Goal: Obtain resource: Download file/media

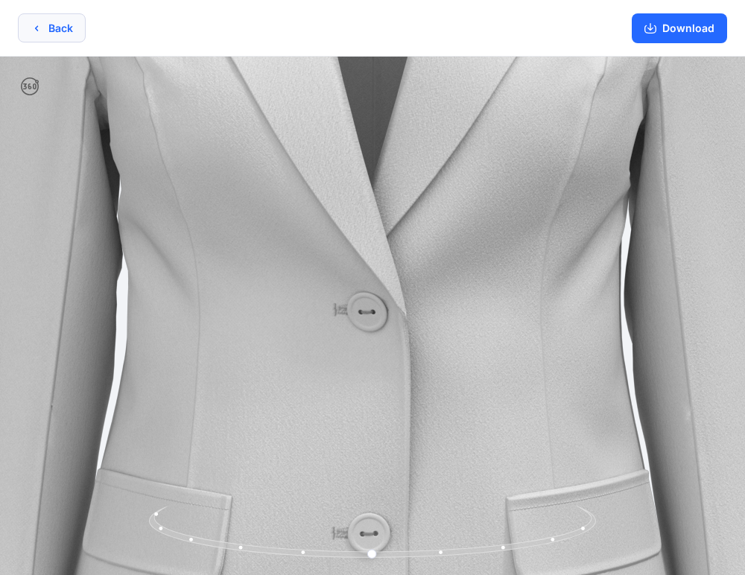
click at [72, 31] on button "Back" at bounding box center [52, 27] width 68 height 29
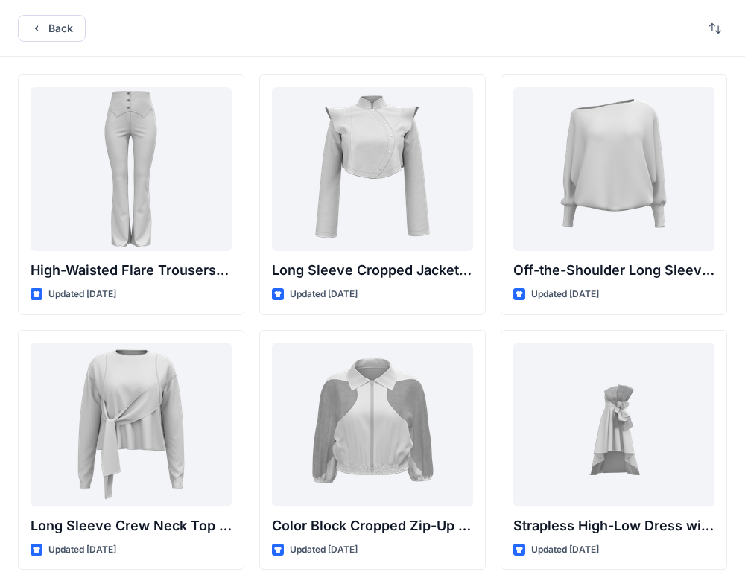
click at [65, 42] on div "Back" at bounding box center [372, 28] width 745 height 57
click at [63, 37] on button "Back" at bounding box center [52, 28] width 68 height 27
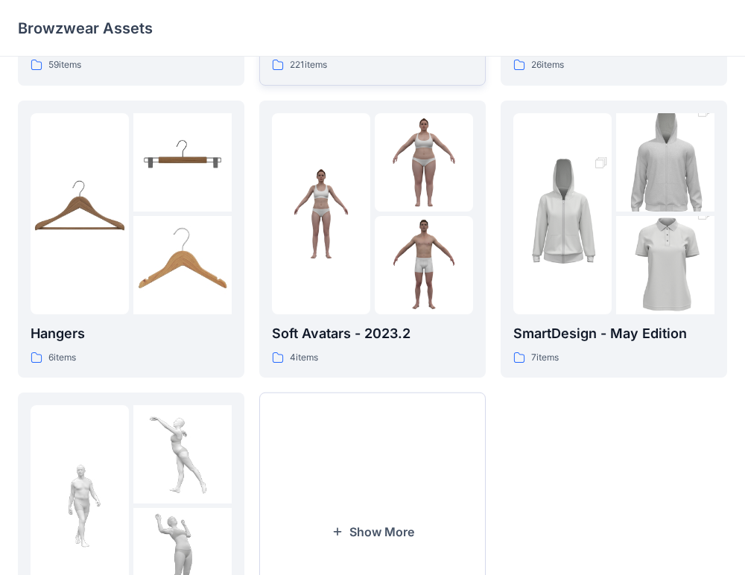
scroll to position [285, 0]
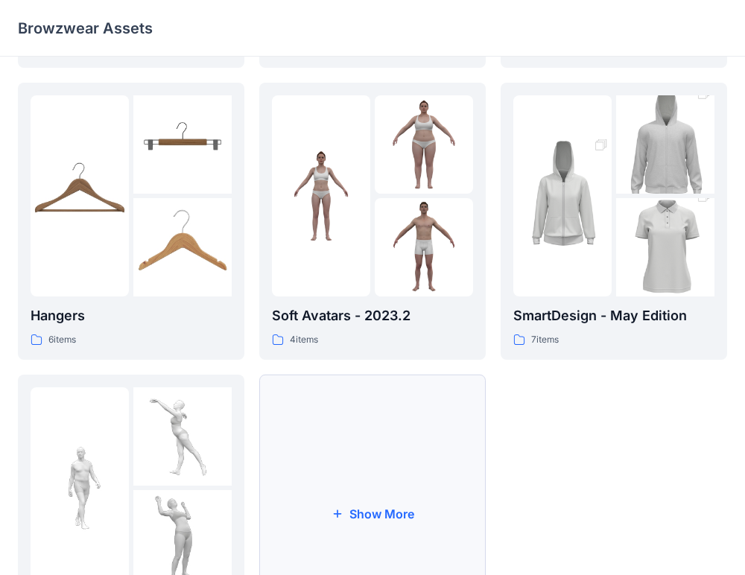
click at [395, 482] on button "Show More" at bounding box center [372, 514] width 226 height 278
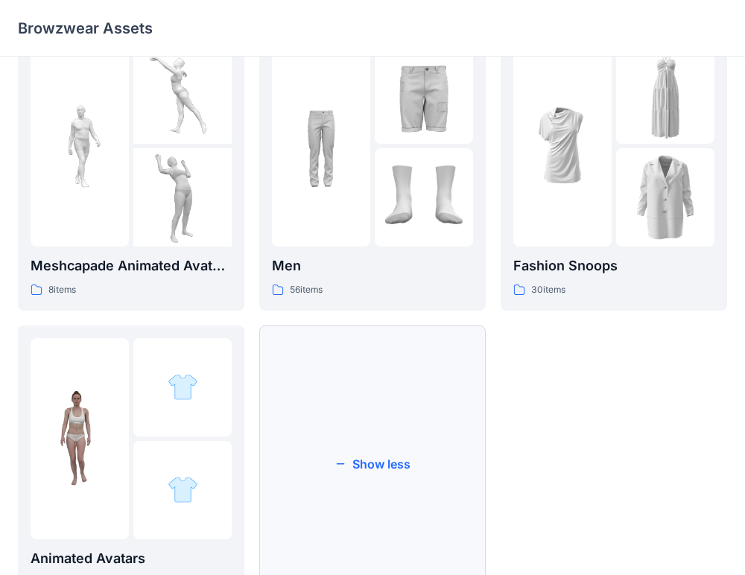
scroll to position [618, 0]
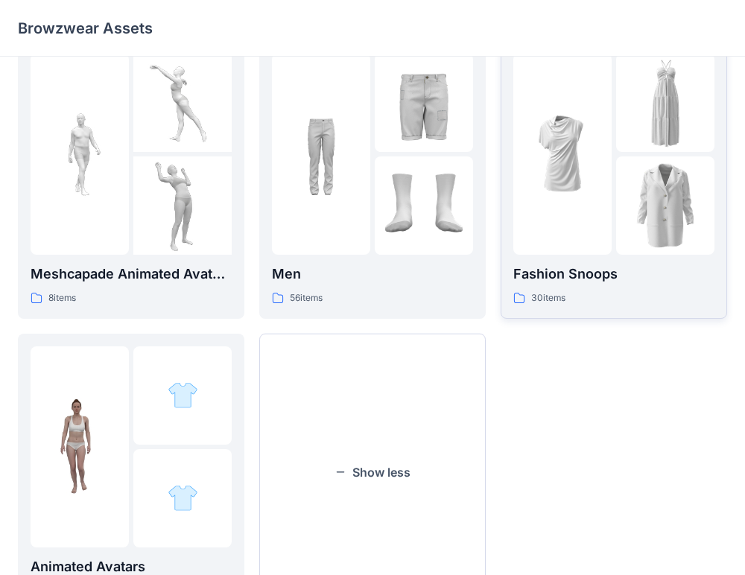
click at [542, 270] on p "Fashion Snoops" at bounding box center [613, 274] width 201 height 21
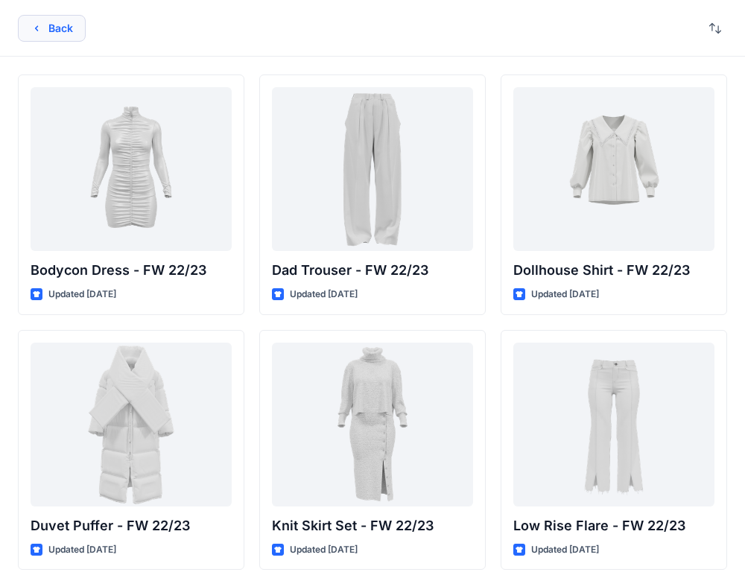
click at [60, 29] on button "Back" at bounding box center [52, 28] width 68 height 27
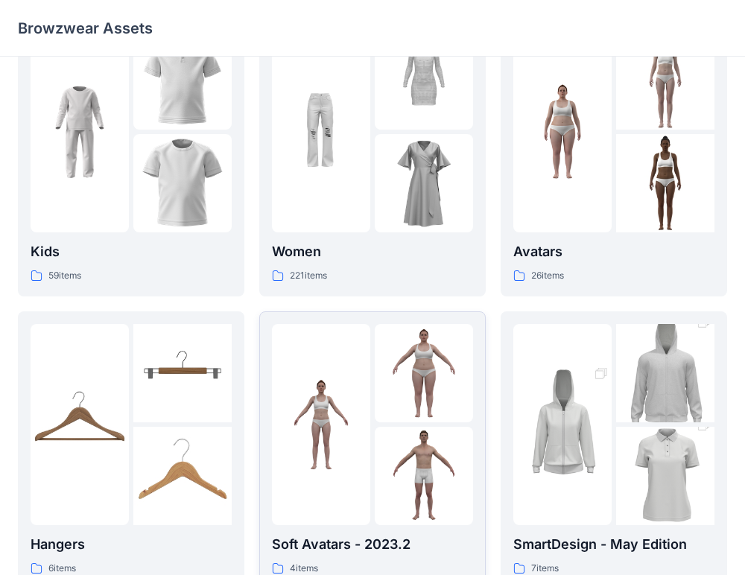
scroll to position [51, 0]
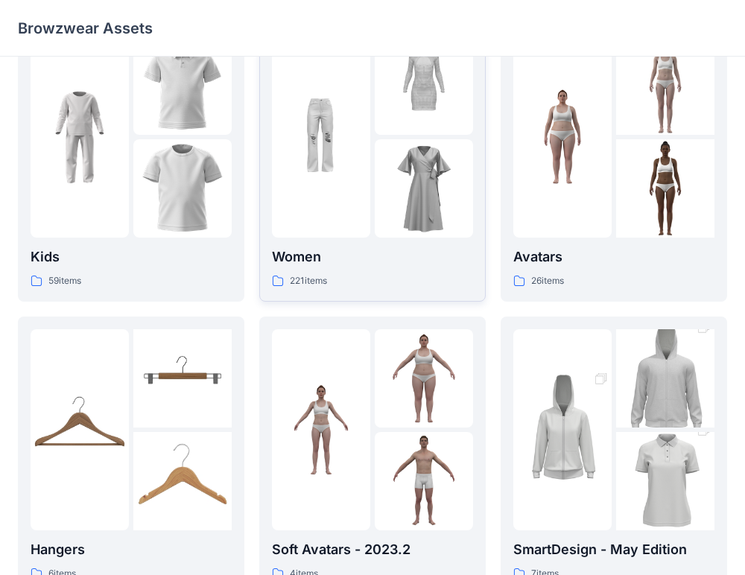
click at [358, 248] on p "Women" at bounding box center [372, 257] width 201 height 21
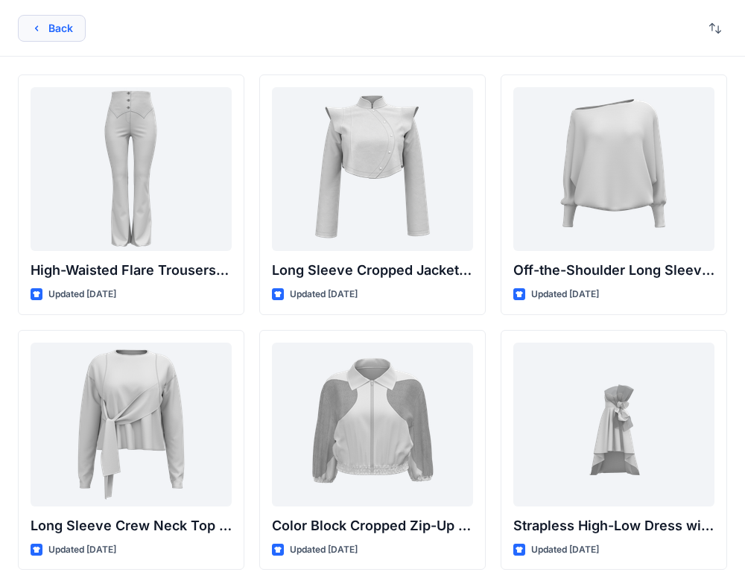
click at [53, 28] on button "Back" at bounding box center [52, 28] width 68 height 27
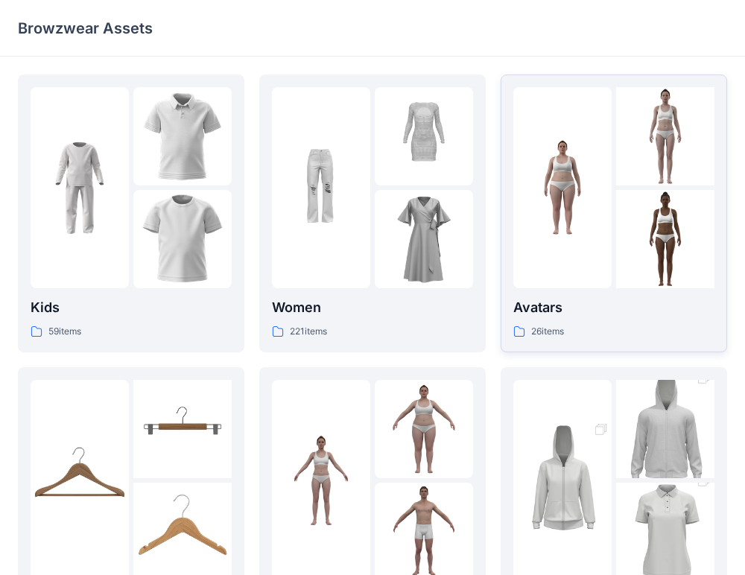
click at [563, 269] on div at bounding box center [562, 187] width 98 height 201
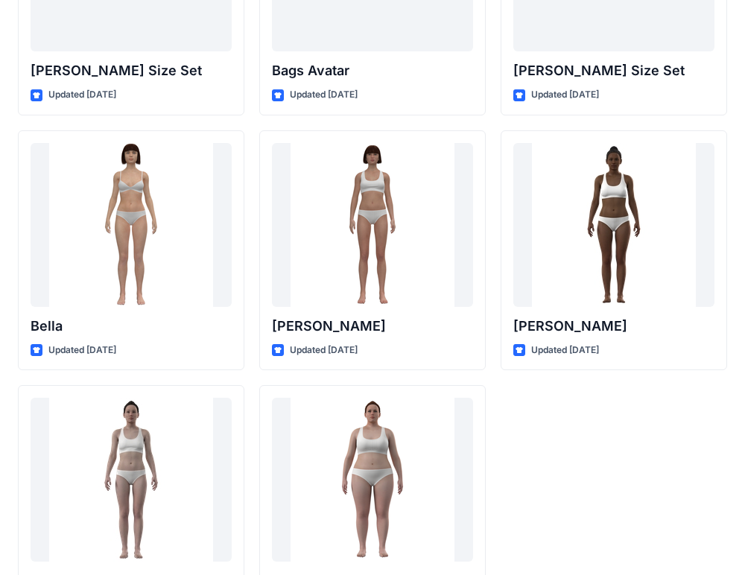
scroll to position [1799, 0]
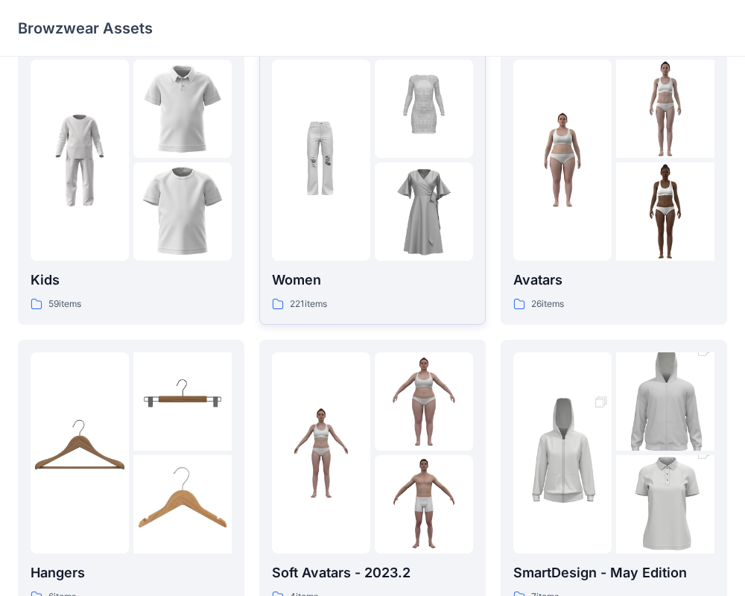
scroll to position [16, 0]
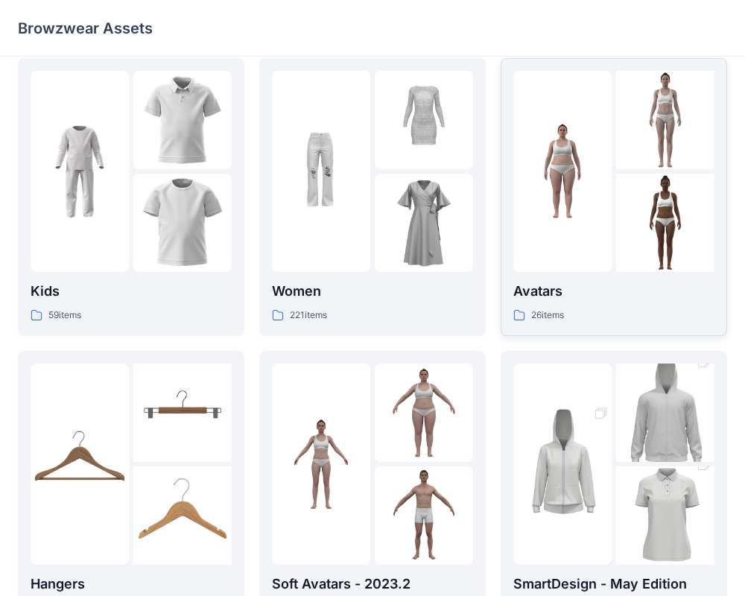
click at [589, 287] on p "Avatars" at bounding box center [613, 291] width 201 height 21
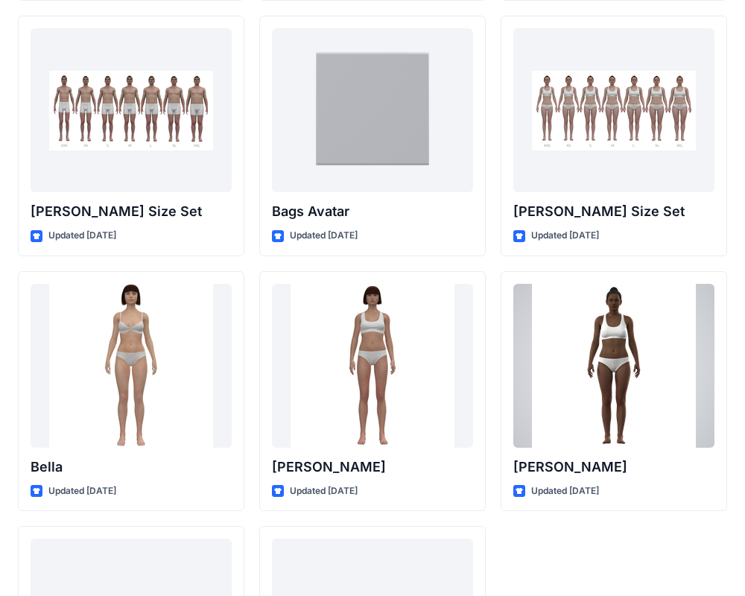
scroll to position [1587, 0]
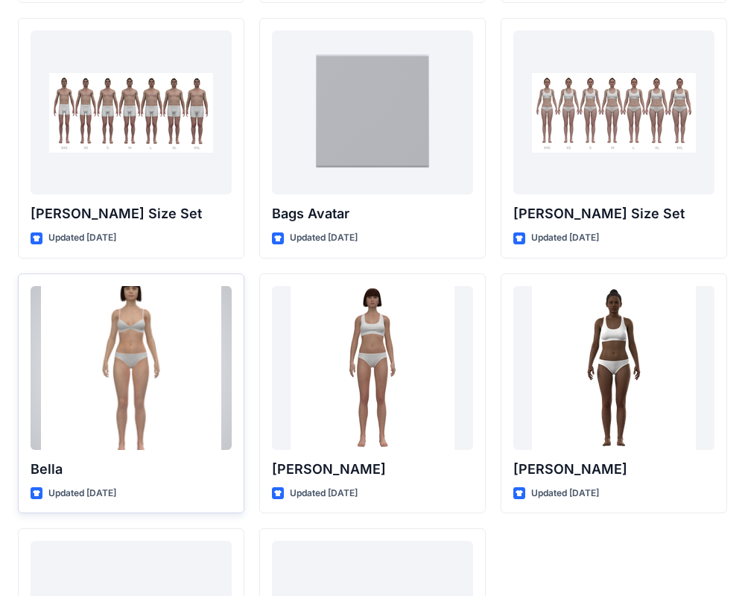
click at [177, 390] on div at bounding box center [131, 368] width 201 height 164
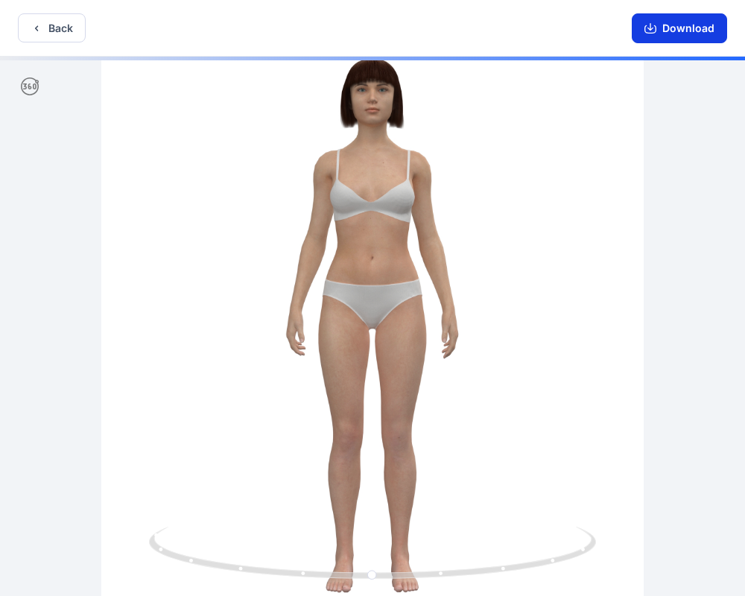
click at [685, 27] on button "Download" at bounding box center [679, 28] width 95 height 30
click at [664, 29] on button "Download" at bounding box center [679, 28] width 95 height 30
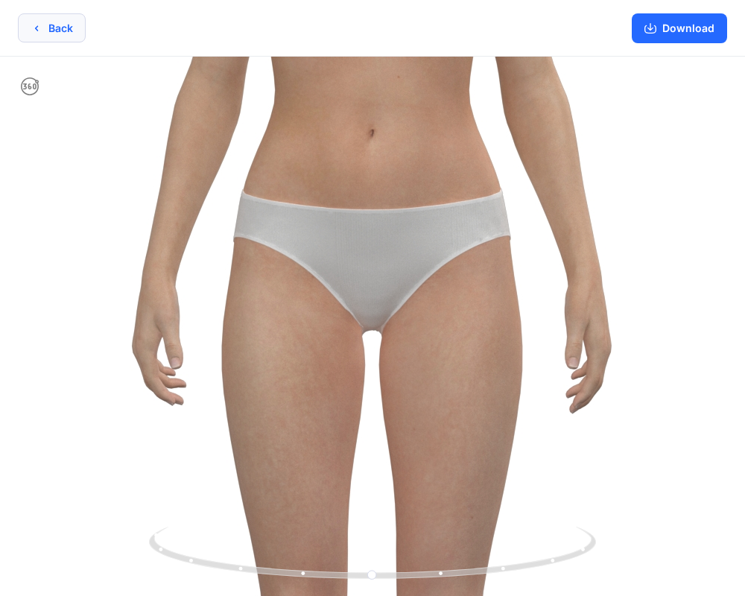
click at [59, 29] on button "Back" at bounding box center [52, 27] width 68 height 29
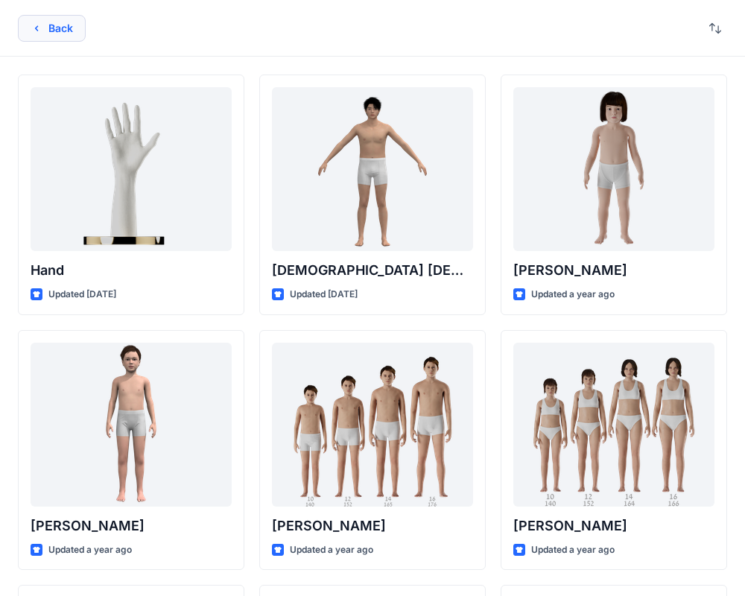
click at [72, 31] on button "Back" at bounding box center [52, 28] width 68 height 27
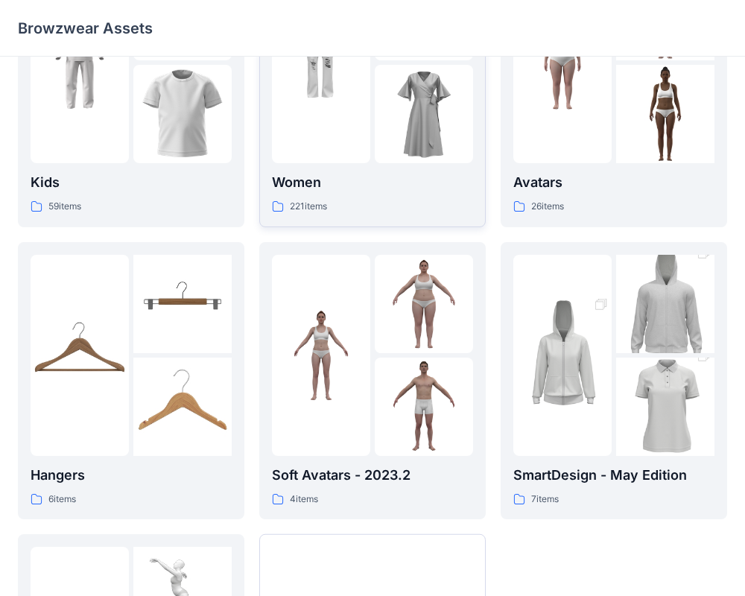
scroll to position [128, 0]
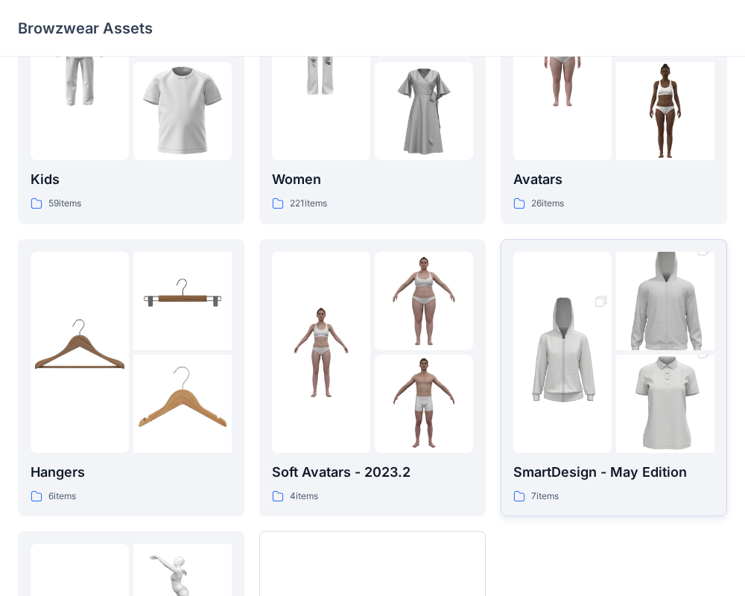
click at [557, 467] on p "SmartDesign - May Edition" at bounding box center [613, 472] width 201 height 21
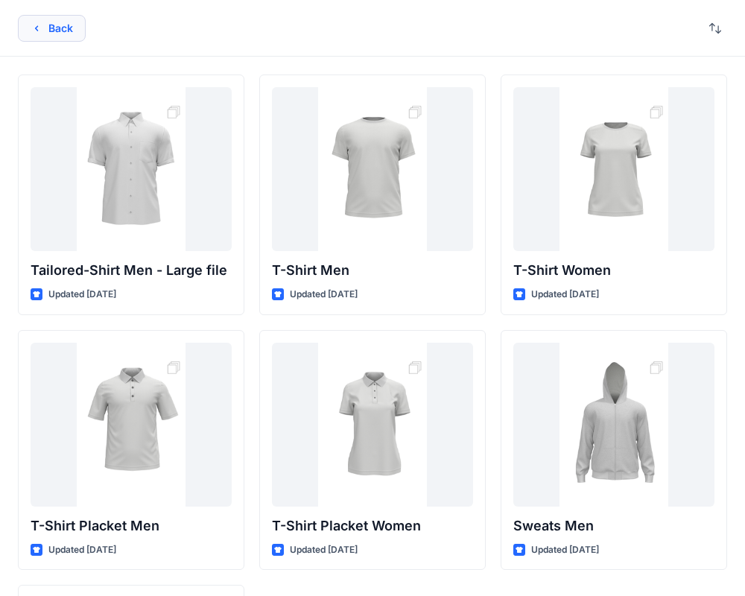
click at [39, 34] on button "Back" at bounding box center [52, 28] width 68 height 27
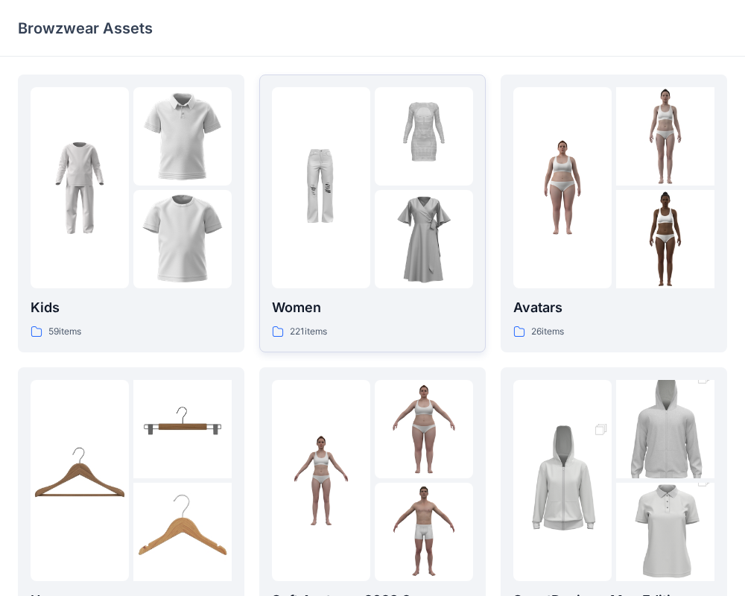
click at [308, 311] on p "Women" at bounding box center [372, 307] width 201 height 21
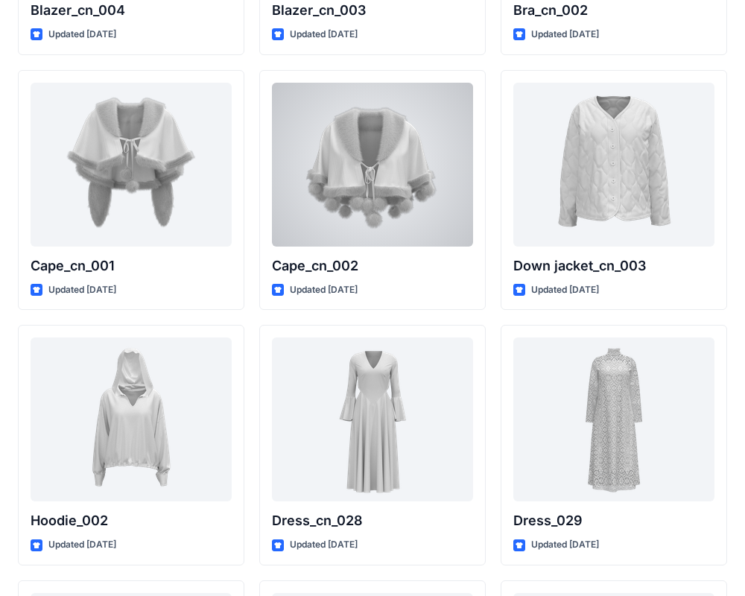
scroll to position [9195, 0]
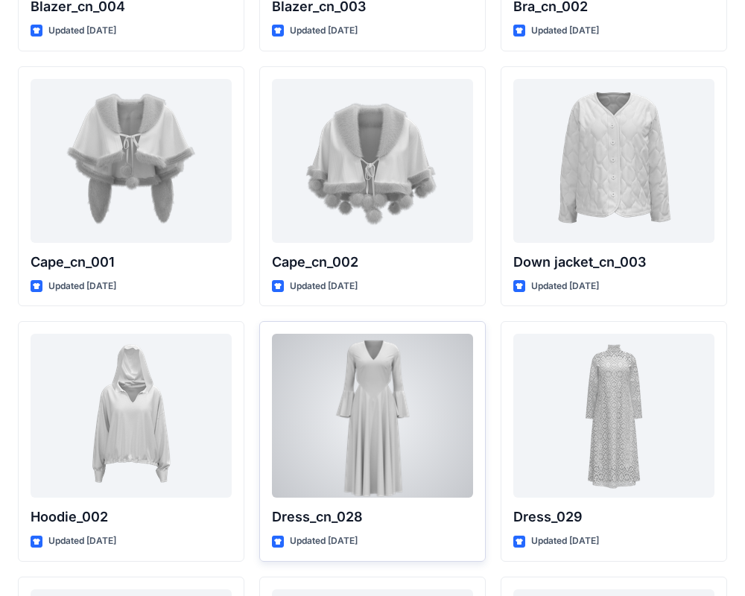
click at [361, 431] on div at bounding box center [372, 416] width 201 height 164
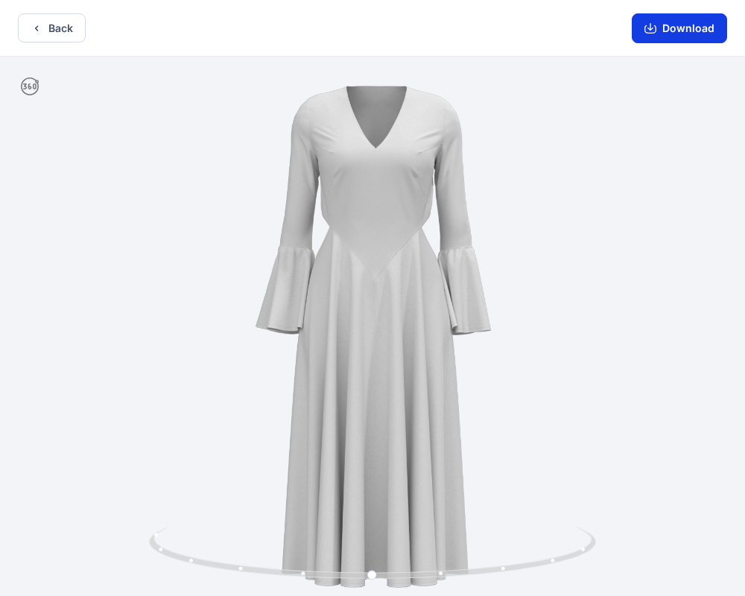
click at [682, 34] on button "Download" at bounding box center [679, 28] width 95 height 30
click at [553, 565] on icon at bounding box center [374, 555] width 451 height 56
click at [448, 577] on icon at bounding box center [374, 555] width 451 height 56
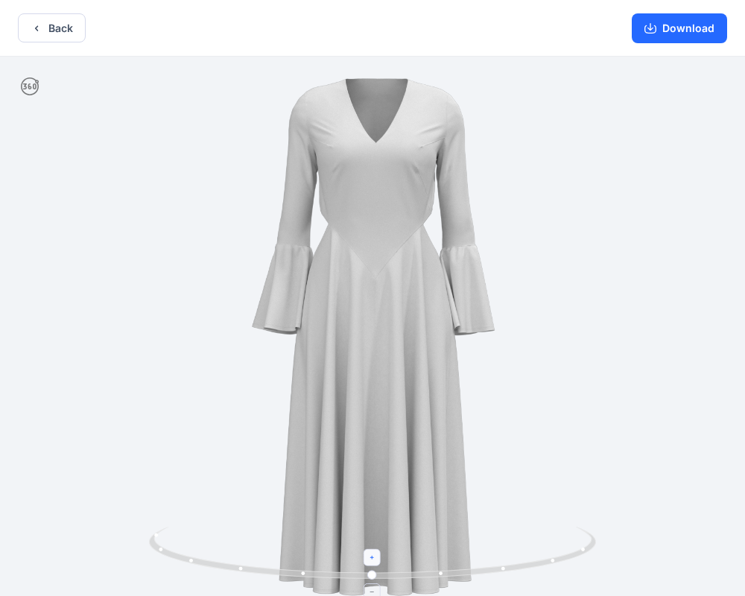
click at [372, 560] on icon at bounding box center [373, 557] width 9 height 9
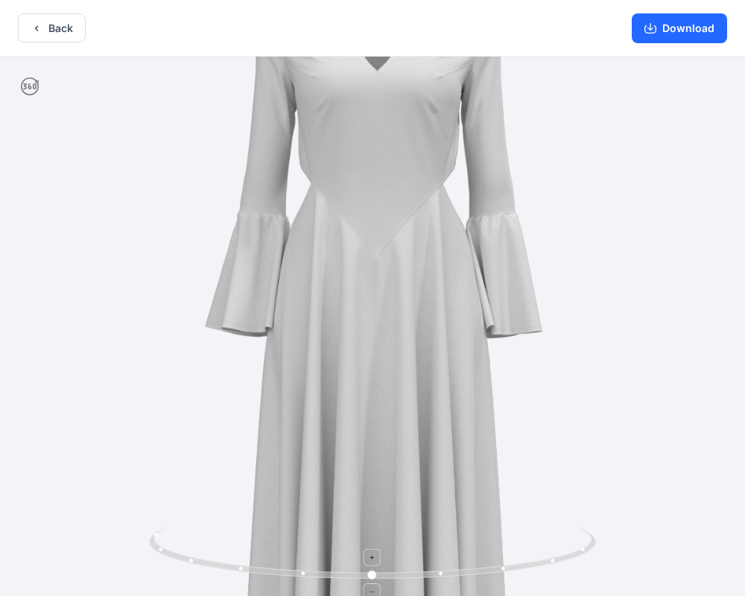
drag, startPoint x: 372, startPoint y: 560, endPoint x: 489, endPoint y: 572, distance: 117.6
click at [489, 572] on icon at bounding box center [374, 555] width 451 height 56
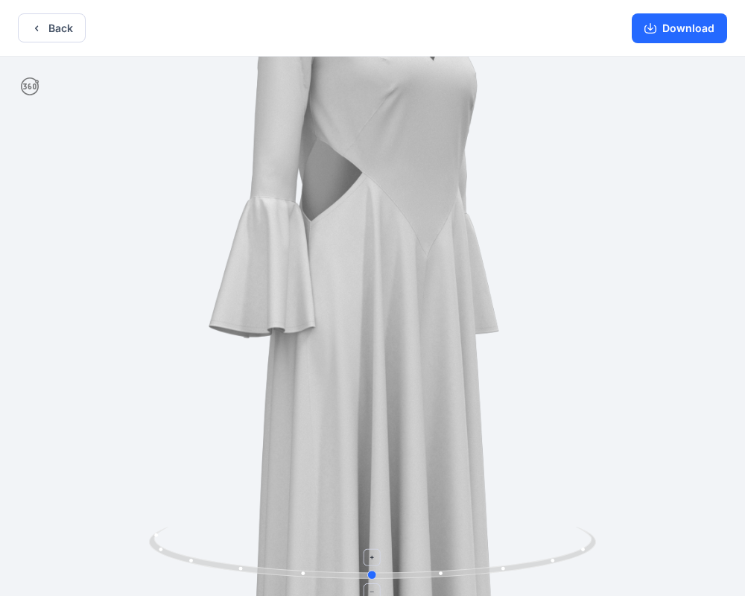
click at [476, 568] on icon at bounding box center [374, 555] width 451 height 56
click at [45, 25] on button "Back" at bounding box center [52, 27] width 68 height 29
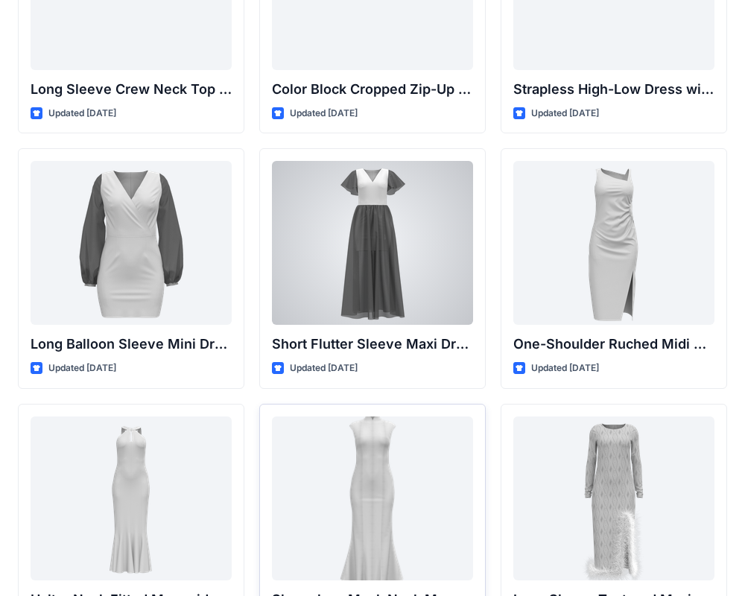
scroll to position [409, 0]
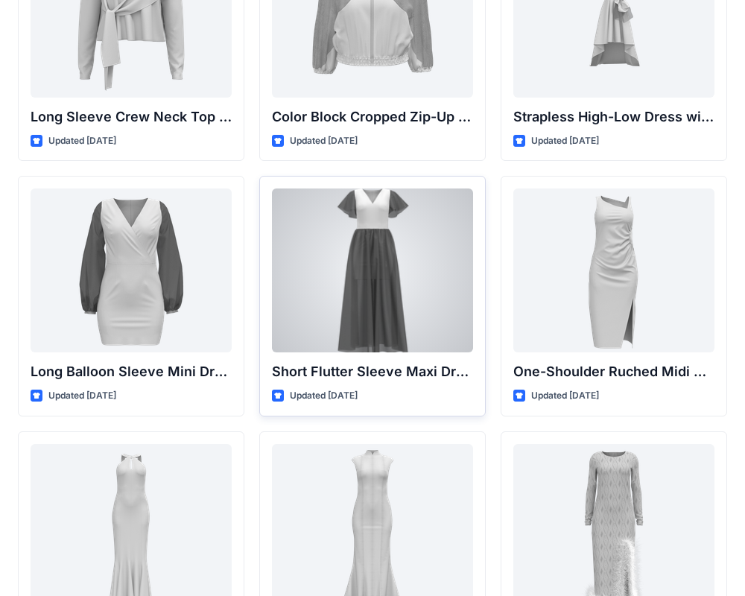
click at [364, 284] on div at bounding box center [372, 270] width 201 height 164
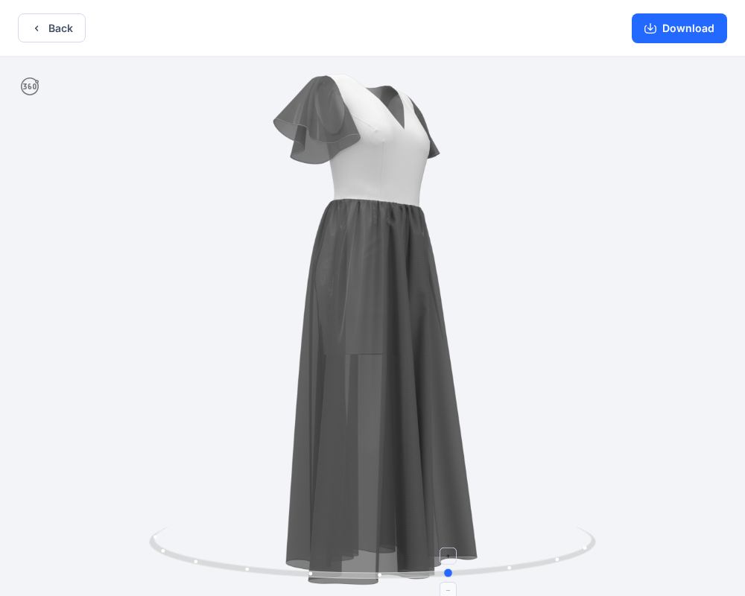
drag, startPoint x: 372, startPoint y: 574, endPoint x: 451, endPoint y: 569, distance: 79.1
click at [451, 569] on circle at bounding box center [449, 572] width 9 height 9
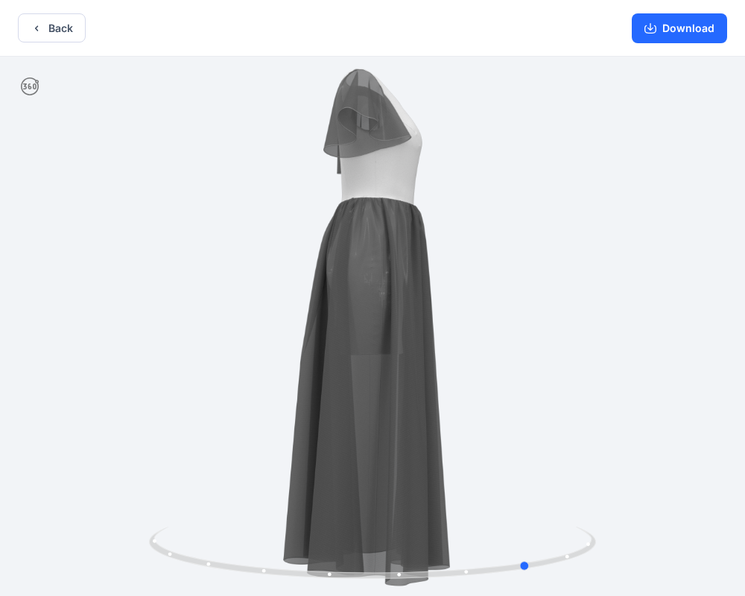
drag, startPoint x: 408, startPoint y: 576, endPoint x: 511, endPoint y: 587, distance: 103.4
click at [512, 587] on div at bounding box center [372, 328] width 745 height 542
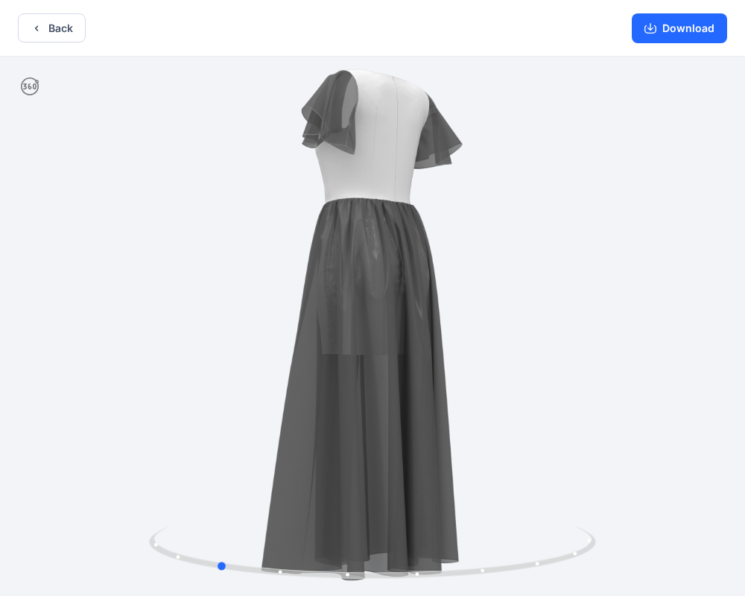
drag, startPoint x: 373, startPoint y: 577, endPoint x: 482, endPoint y: 588, distance: 109.3
click at [482, 589] on div at bounding box center [372, 328] width 745 height 542
click at [679, 26] on button "Download" at bounding box center [679, 28] width 95 height 30
